Goal: Task Accomplishment & Management: Manage account settings

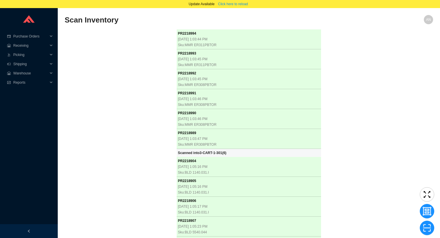
click at [110, 99] on div "PR 2218994 [DATE] 1:03:44 PM Sku: MMR ER311PBTOR PR 2218993 [DATE] 1:03:45 PM S…" at bounding box center [249, 136] width 368 height 214
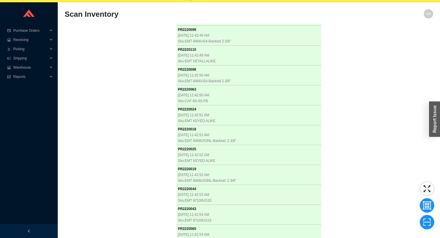
click at [158, 107] on div "PR 2218994 9/16/2025, 1:03:44 PM Sku: MMR ER311PBTOR PR 2218993 9/16/2025, 1:03…" at bounding box center [249, 131] width 368 height 214
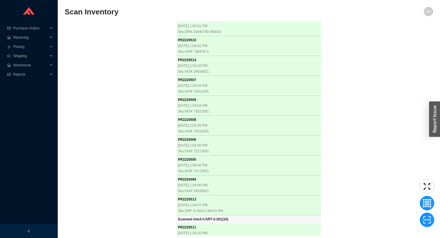
scroll to position [13786, 0]
click at [103, 81] on div "PR 2218994 9/16/2025, 1:03:44 PM Sku: MMR ER311PBTOR PR 2218993 9/16/2025, 1:03…" at bounding box center [249, 128] width 368 height 214
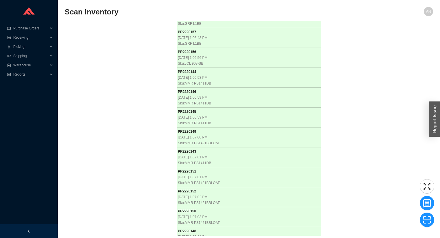
scroll to position [15156, 0]
click at [142, 117] on div "PR 2218994 9/16/2025, 1:03:44 PM Sku: MMR ER311PBTOR PR 2218993 9/16/2025, 1:03…" at bounding box center [249, 128] width 368 height 214
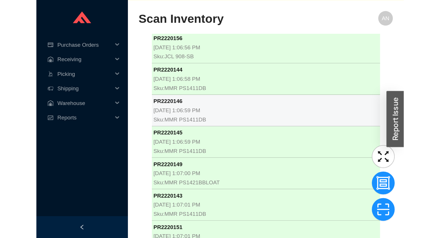
scroll to position [6, 0]
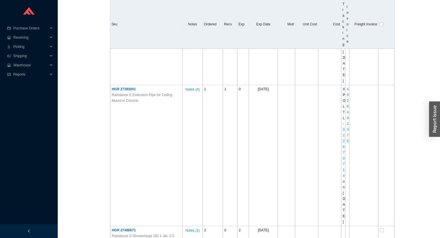
scroll to position [4315, 0]
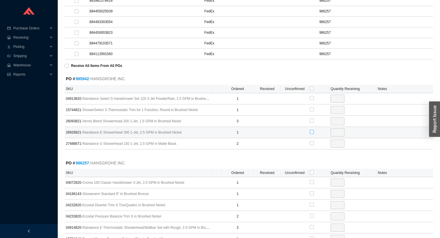
click at [312, 131] on input "checkbox" at bounding box center [312, 132] width 4 height 4
checkbox input "true"
type input "1"
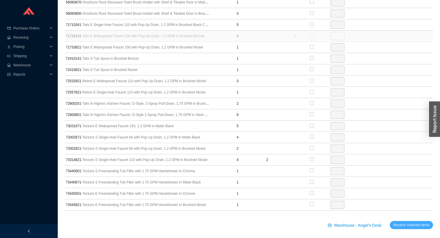
click at [427, 222] on span "Receive Selected Items" at bounding box center [411, 225] width 36 height 6
radio input "true"
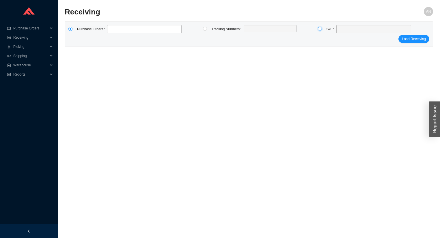
click at [319, 29] on input "radio" at bounding box center [320, 29] width 4 height 4
radio input "true"
click at [347, 32] on span at bounding box center [373, 28] width 70 height 7
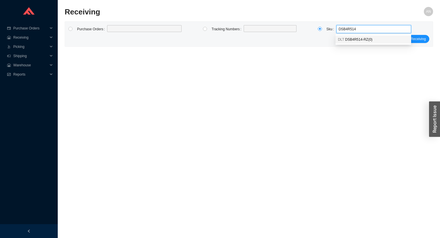
type input "DSB4R514"
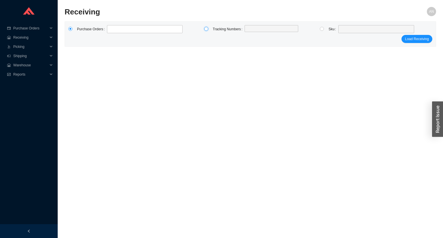
drag, startPoint x: 205, startPoint y: 28, endPoint x: 210, endPoint y: 28, distance: 4.3
click at [206, 28] on input "radio" at bounding box center [206, 29] width 4 height 4
radio input "true"
click at [249, 29] on input at bounding box center [247, 29] width 4 height 6
type input "121399921300"
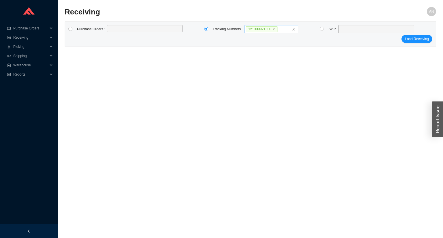
click button "Load Receiving" at bounding box center [417, 39] width 31 height 8
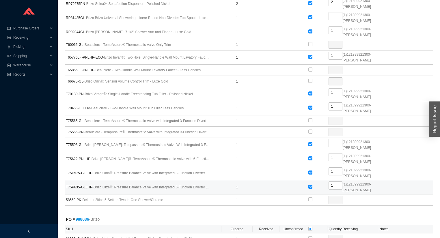
drag, startPoint x: 390, startPoint y: 182, endPoint x: 394, endPoint y: 200, distance: 19.0
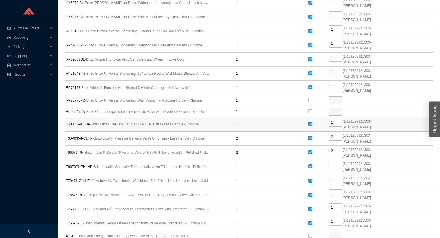
scroll to position [2728, 0]
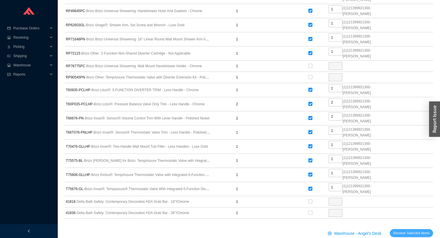
click at [420, 230] on span "Receive Selected Items" at bounding box center [411, 233] width 36 height 6
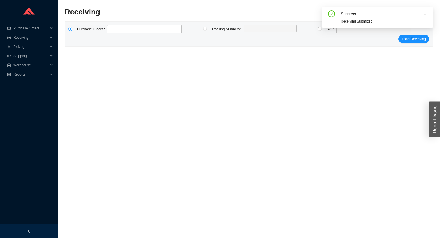
radio input "true"
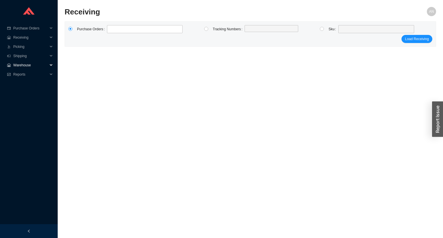
click at [29, 66] on span "Warehouse" at bounding box center [30, 65] width 35 height 9
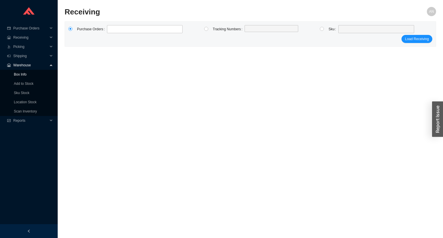
click at [27, 76] on link "Box Info" at bounding box center [20, 74] width 13 height 4
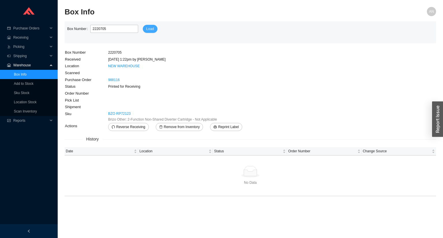
click at [146, 29] on span "Load" at bounding box center [150, 29] width 8 height 6
click at [215, 127] on button "Reprint Label" at bounding box center [226, 127] width 32 height 8
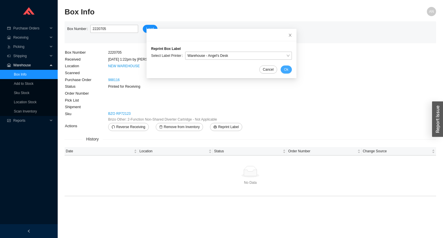
click at [284, 70] on span "Ok" at bounding box center [286, 70] width 4 height 6
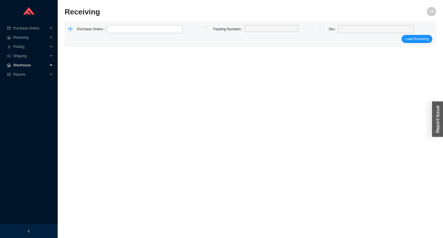
click at [22, 63] on span "Warehouse" at bounding box center [30, 65] width 35 height 9
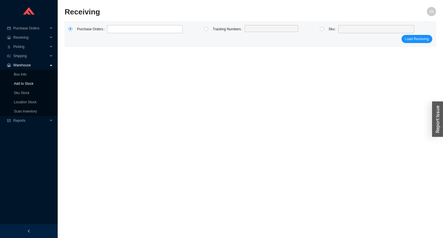
click at [23, 83] on link "Add to Stock" at bounding box center [24, 84] width 20 height 4
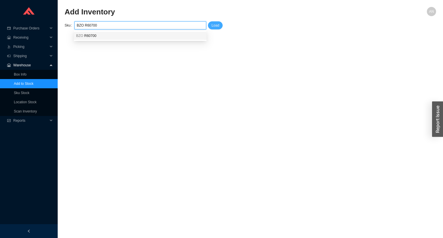
type input "BZO R60700"
click at [216, 27] on span "Load" at bounding box center [215, 25] width 8 height 6
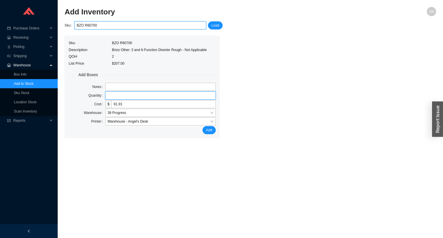
click at [108, 95] on input "tel" at bounding box center [160, 95] width 110 height 8
type input "1"
click at [202, 126] on button "Add" at bounding box center [208, 130] width 13 height 8
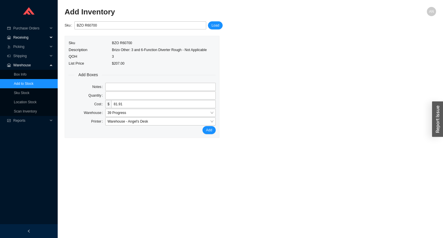
click at [34, 39] on span "Receiving" at bounding box center [30, 37] width 35 height 9
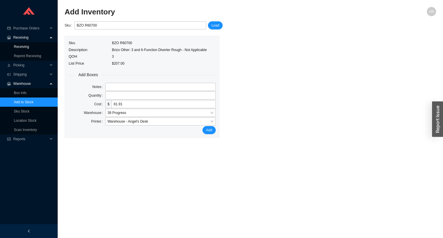
click at [29, 48] on link "Receiving" at bounding box center [21, 47] width 15 height 4
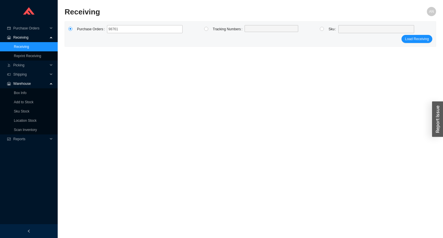
type input "987615"
click button "Load Receiving" at bounding box center [417, 39] width 31 height 8
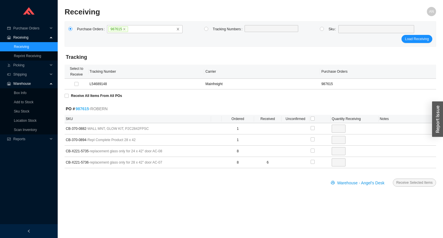
click at [80, 109] on link "987615" at bounding box center [83, 108] width 14 height 5
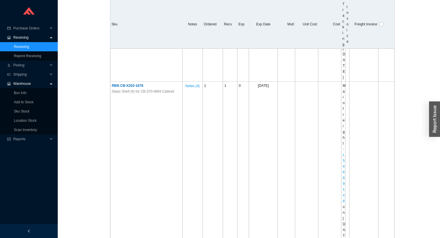
scroll to position [531, 0]
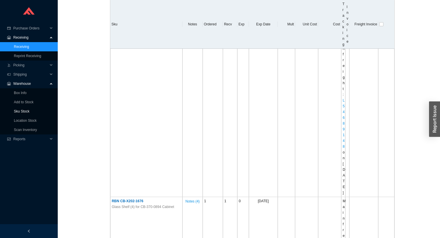
click at [24, 111] on link "Sku Stock" at bounding box center [22, 111] width 16 height 4
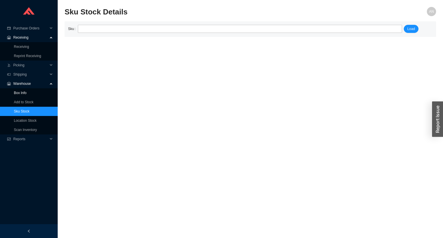
click at [22, 92] on link "Box Info" at bounding box center [20, 93] width 13 height 4
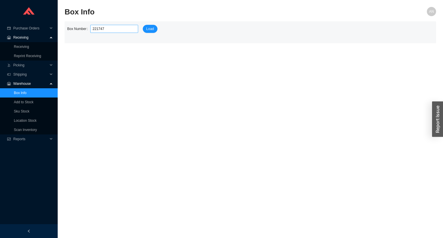
type input "2217479"
click button "Load" at bounding box center [150, 29] width 15 height 8
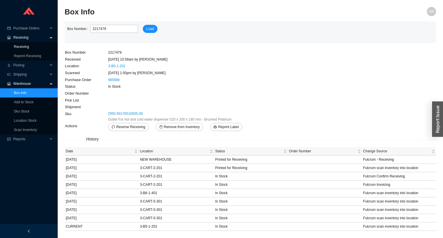
click at [25, 48] on link "Receiving" at bounding box center [21, 47] width 15 height 4
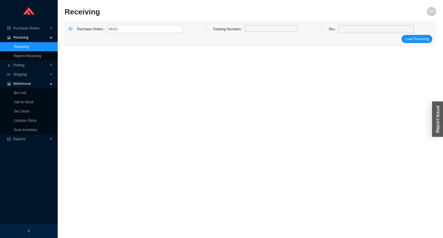
type input "984319"
type input "987891"
click button "Load Receiving" at bounding box center [417, 39] width 31 height 8
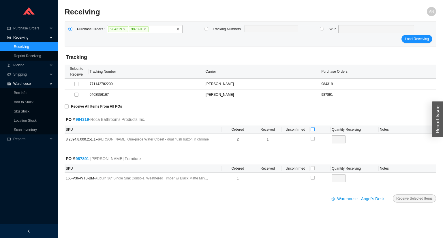
click at [311, 130] on input "checkbox" at bounding box center [313, 129] width 4 height 4
checkbox input "true"
type input "1"
click at [312, 168] on input "checkbox" at bounding box center [313, 168] width 4 height 4
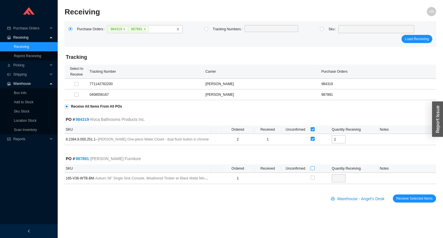
checkbox input "true"
type input "1"
click at [408, 198] on span "Receive Selected Items" at bounding box center [414, 199] width 36 height 6
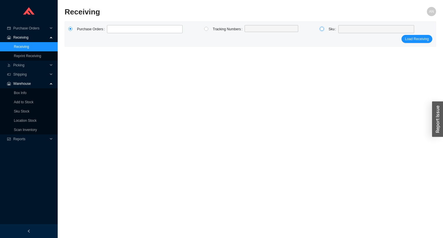
click at [323, 28] on input "radio" at bounding box center [322, 29] width 4 height 4
radio input "true"
click at [344, 29] on span at bounding box center [376, 28] width 71 height 7
type input "C"
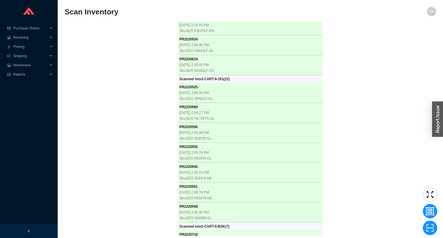
scroll to position [16351, 0]
